Goal: Find specific page/section: Find specific page/section

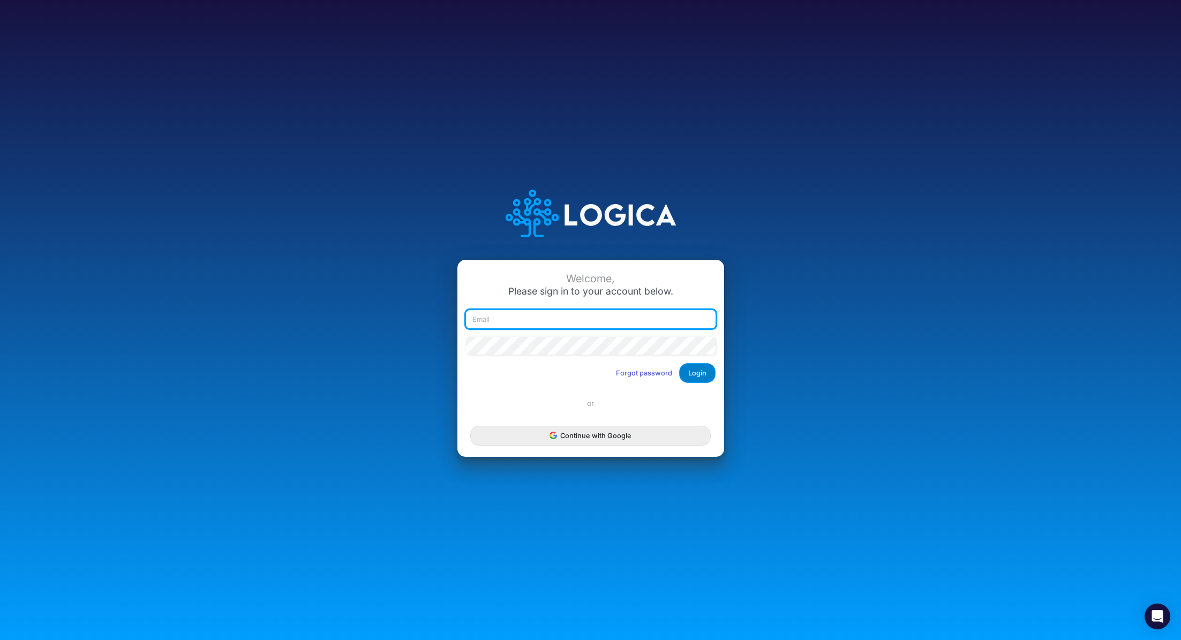
type input "[PERSON_NAME][EMAIL_ADDRESS][PERSON_NAME][DOMAIN_NAME]"
click at [707, 371] on button "Login" at bounding box center [697, 373] width 36 height 20
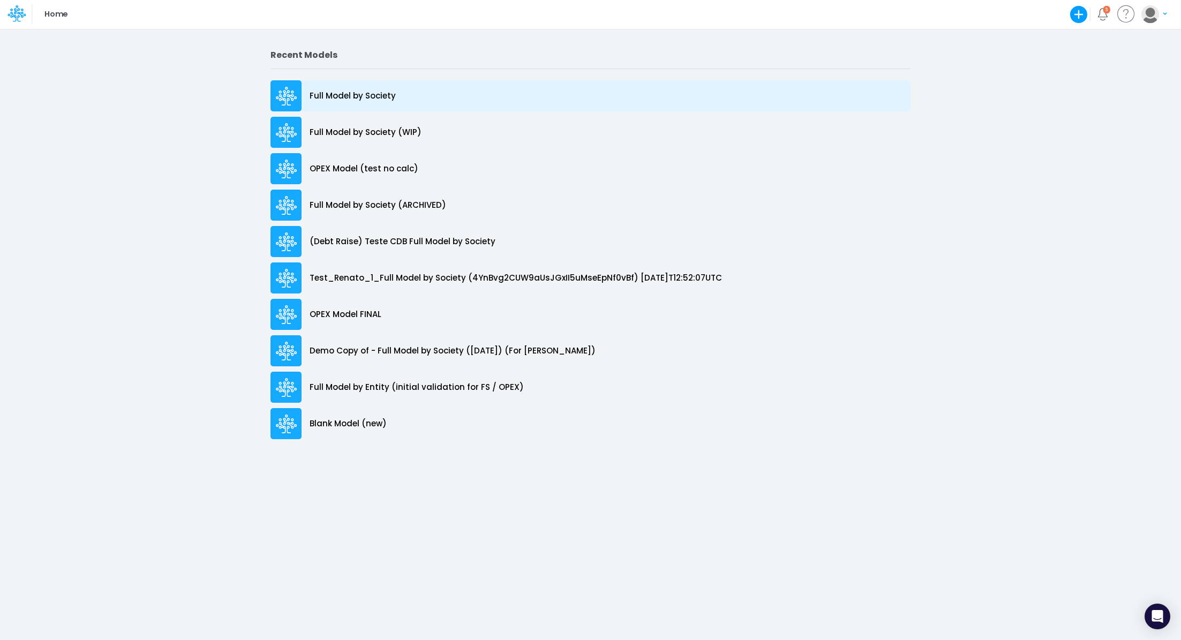
click at [345, 97] on p "Full Model by Society" at bounding box center [353, 96] width 86 height 12
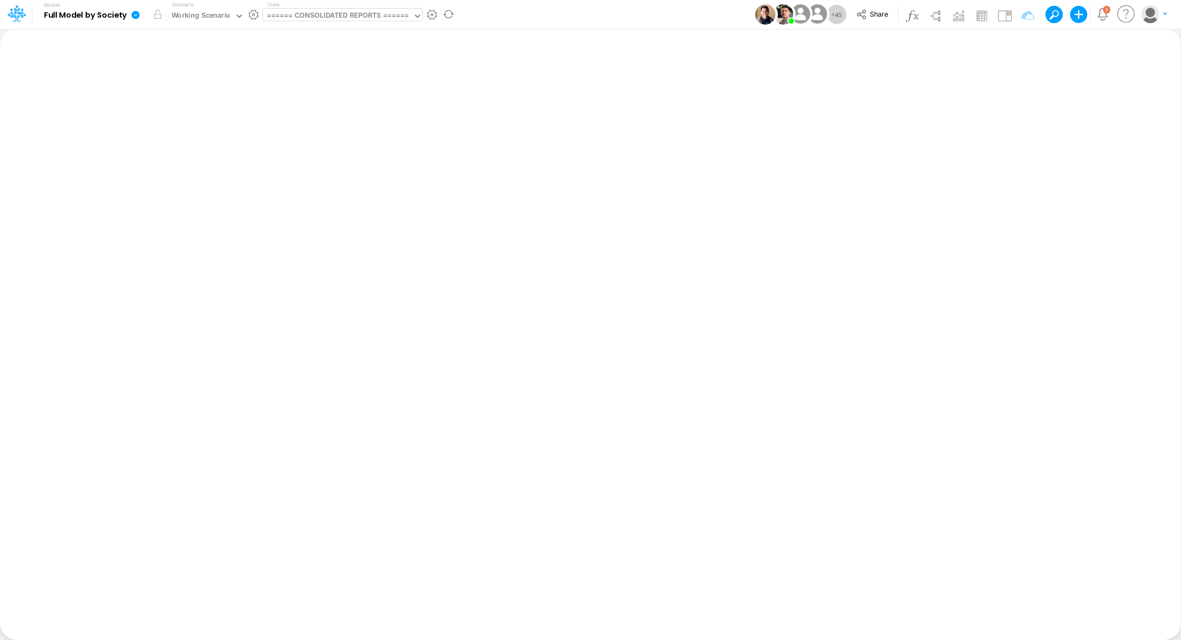
click at [308, 13] on div "====== CONSOLIDATED REPORTS ======" at bounding box center [338, 16] width 142 height 12
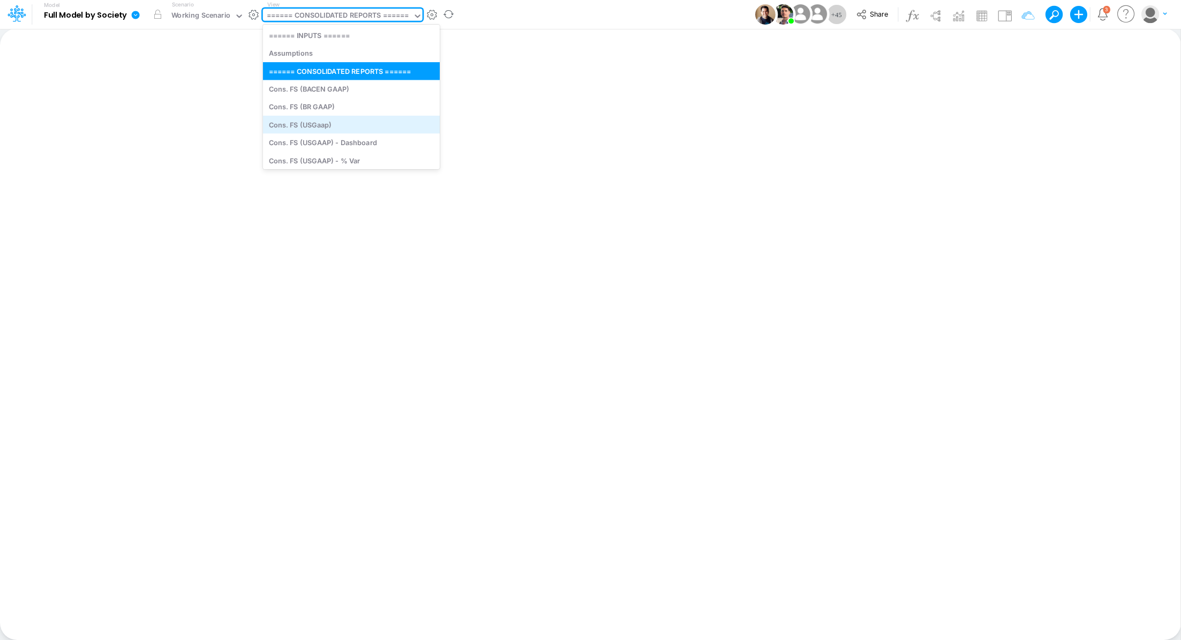
click at [355, 125] on div "Cons. FS (USGaap)" at bounding box center [351, 125] width 177 height 18
type input "Consolidated FS - USGAAP"
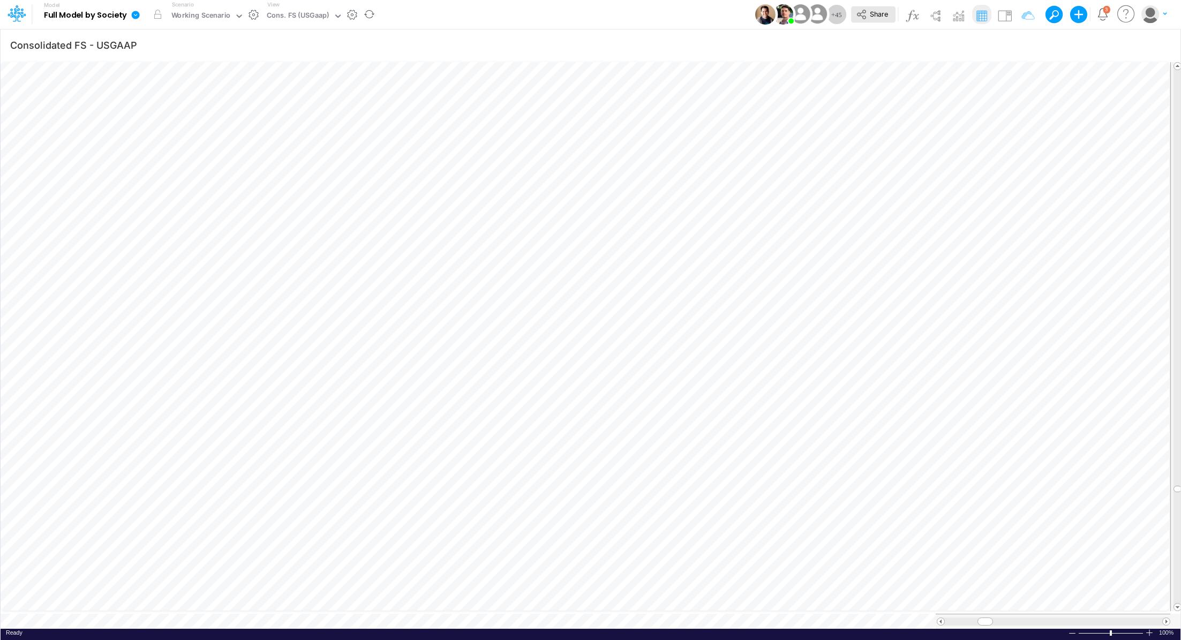
scroll to position [5, 1]
click at [285, 12] on div "Cons. FS (USGaap)" at bounding box center [298, 16] width 63 height 12
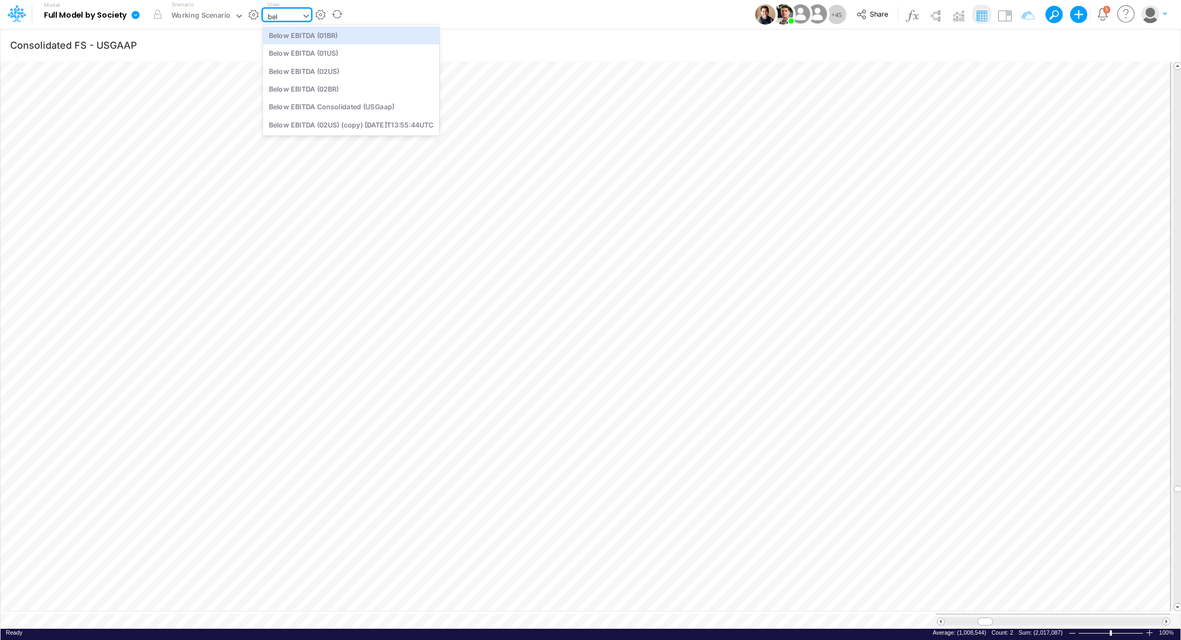
type input "belo"
click at [353, 108] on div "Below EBITDA Consolidated (USGaap)" at bounding box center [351, 107] width 176 height 18
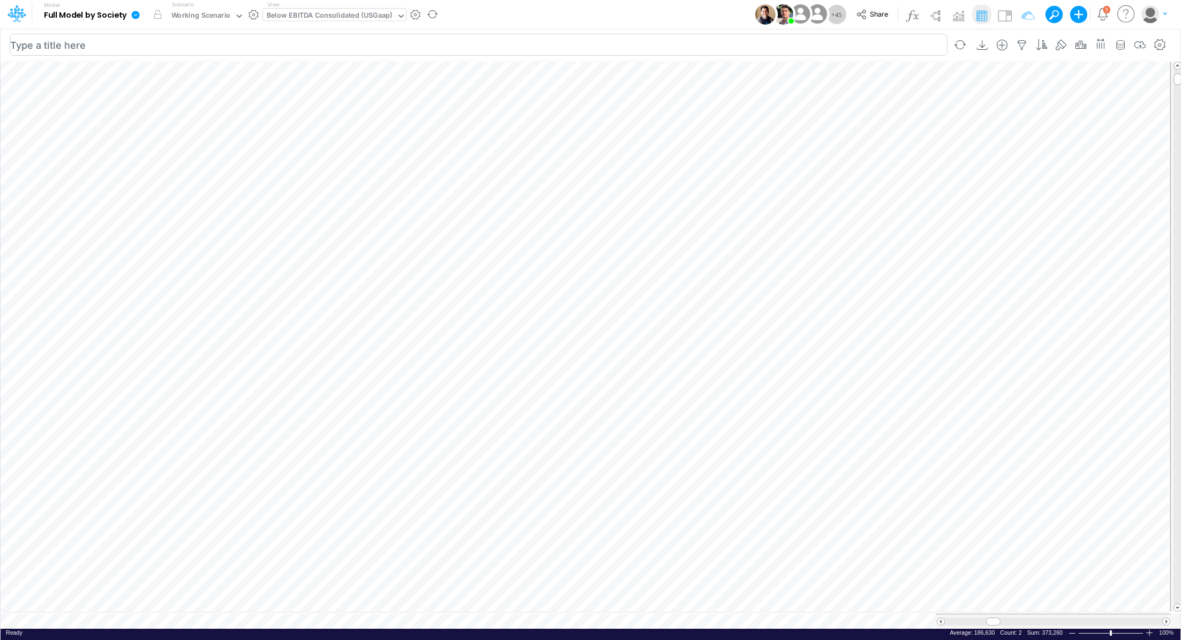
scroll to position [5, 1]
type input "Consolidated FS - USGAAP"
